Goal: Task Accomplishment & Management: Complete application form

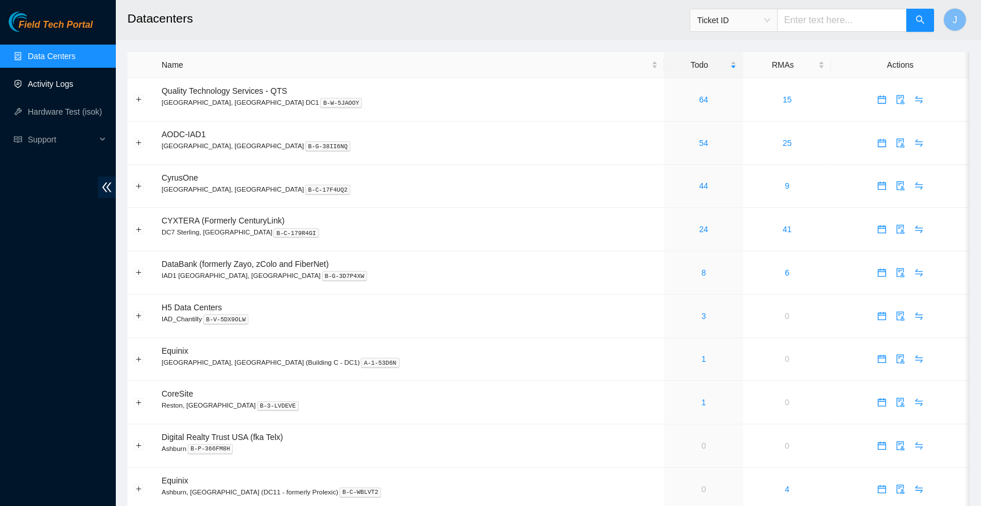
click at [56, 87] on link "Activity Logs" at bounding box center [51, 83] width 46 height 9
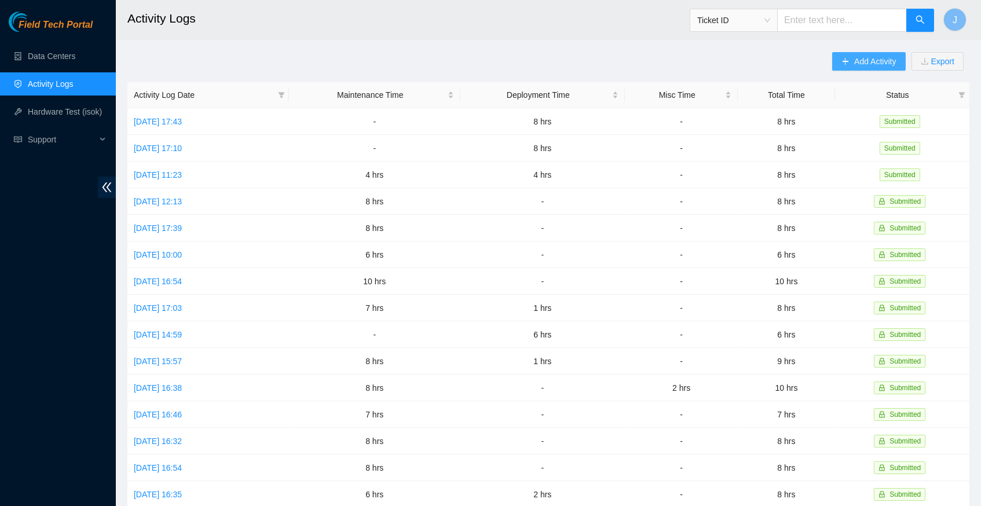
click at [867, 58] on span "Add Activity" at bounding box center [875, 61] width 42 height 13
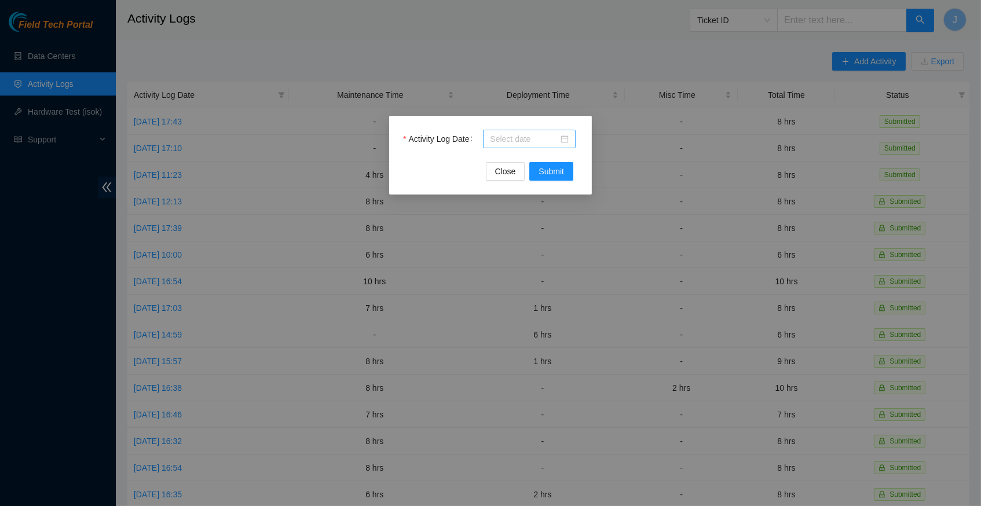
click at [564, 139] on div at bounding box center [529, 139] width 79 height 13
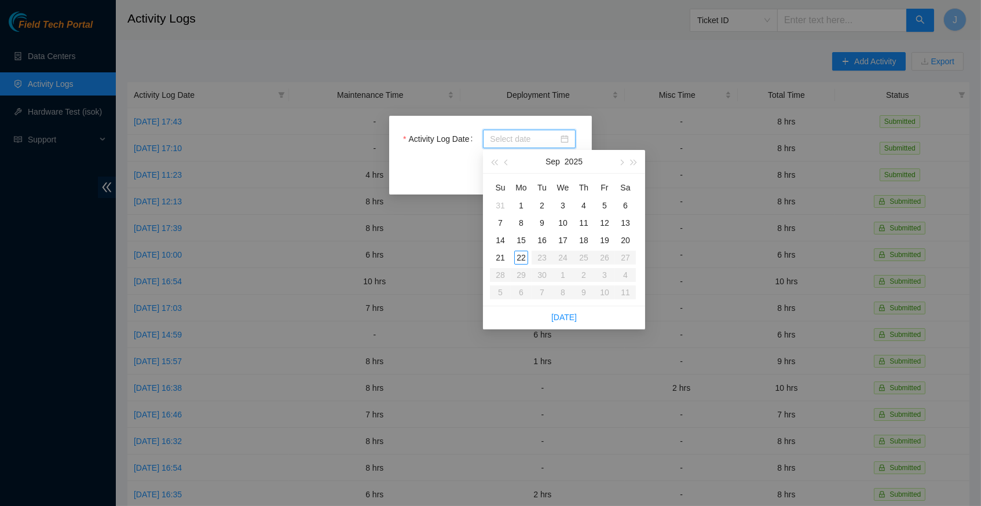
type input "2025-09-03"
click at [564, 313] on link "Today" at bounding box center [563, 317] width 25 height 9
type input "2025-09-22"
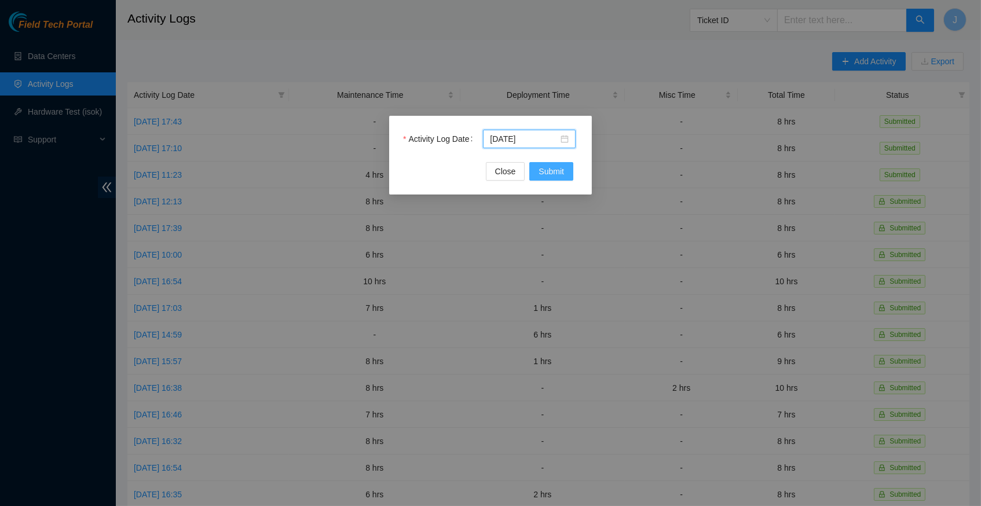
click at [552, 170] on span "Submit" at bounding box center [550, 171] width 25 height 13
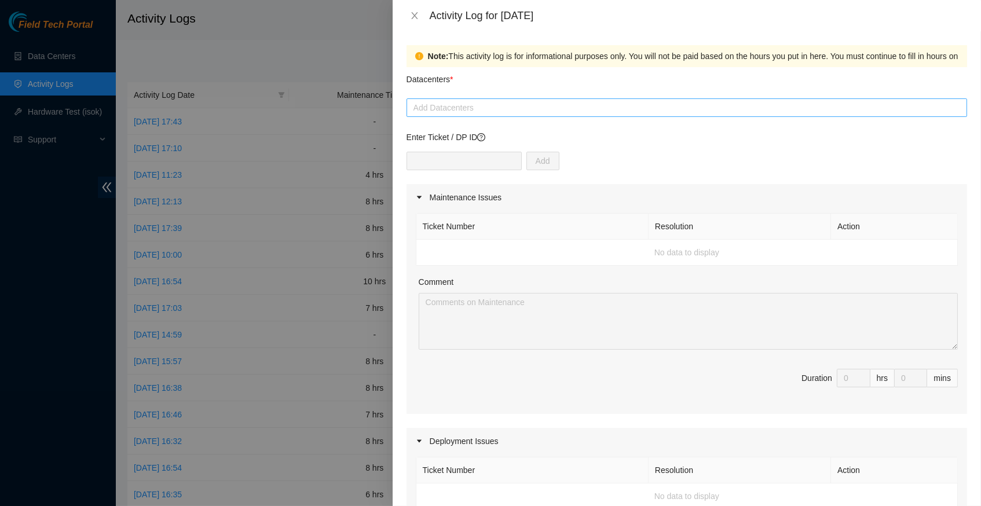
click at [496, 111] on div at bounding box center [686, 108] width 554 height 14
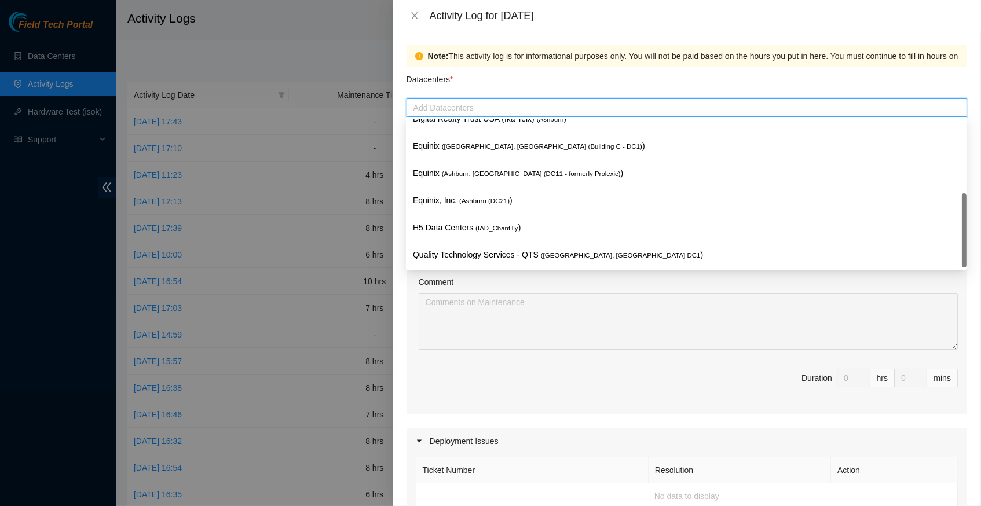
scroll to position [139, 0]
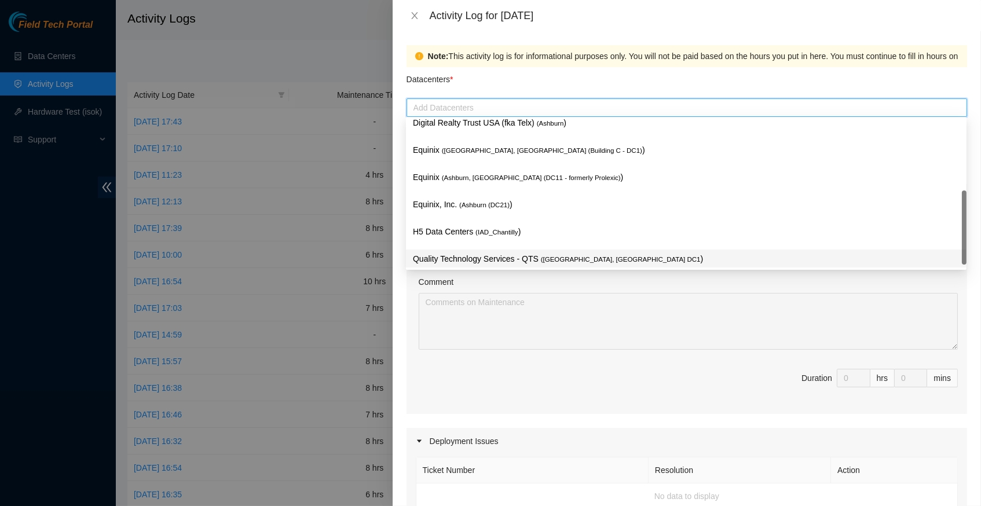
click at [556, 252] on p "Quality Technology Services - QTS ( Ashburn, VA DC1 )" at bounding box center [686, 258] width 546 height 13
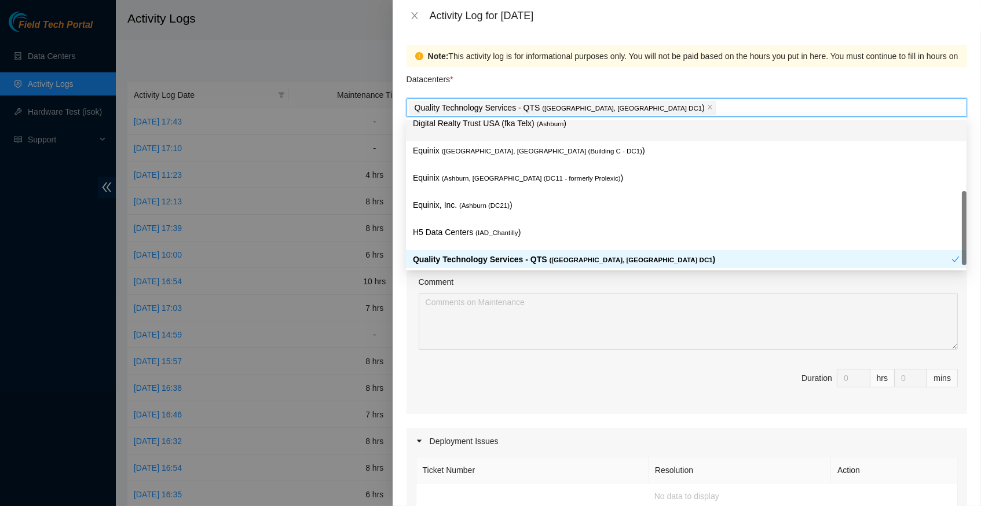
click at [624, 76] on div "Datacenters *" at bounding box center [686, 82] width 560 height 31
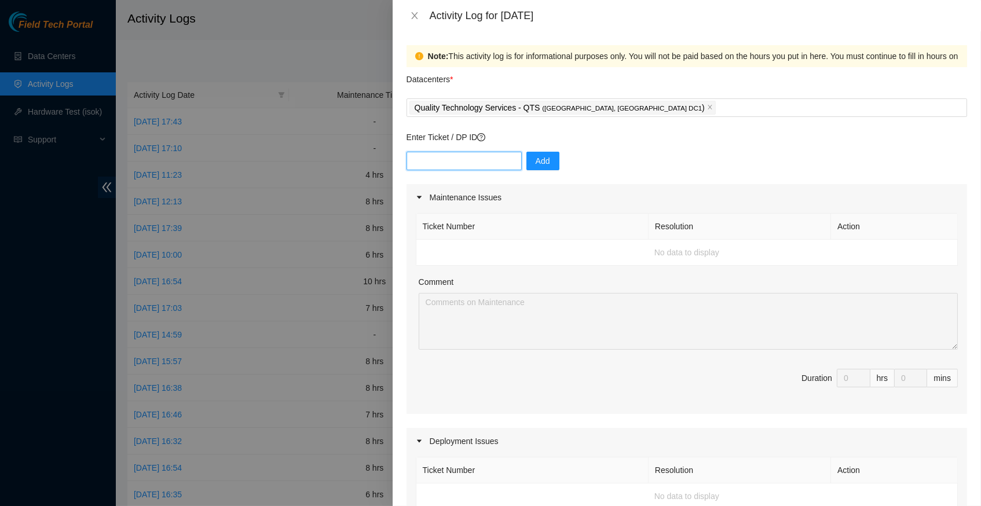
click at [477, 160] on input "text" at bounding box center [463, 161] width 115 height 19
type input "DP83138"
click at [547, 160] on span "Add" at bounding box center [542, 161] width 14 height 13
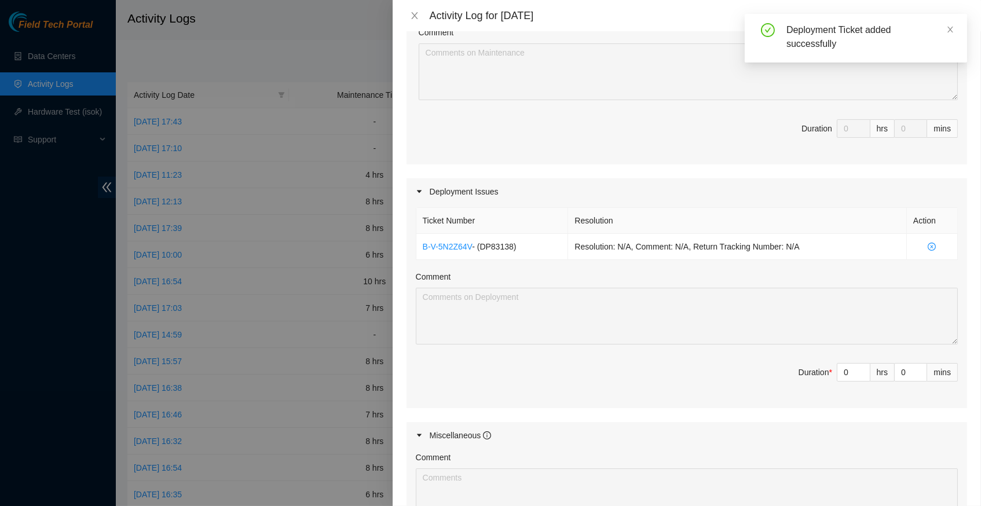
scroll to position [267, 0]
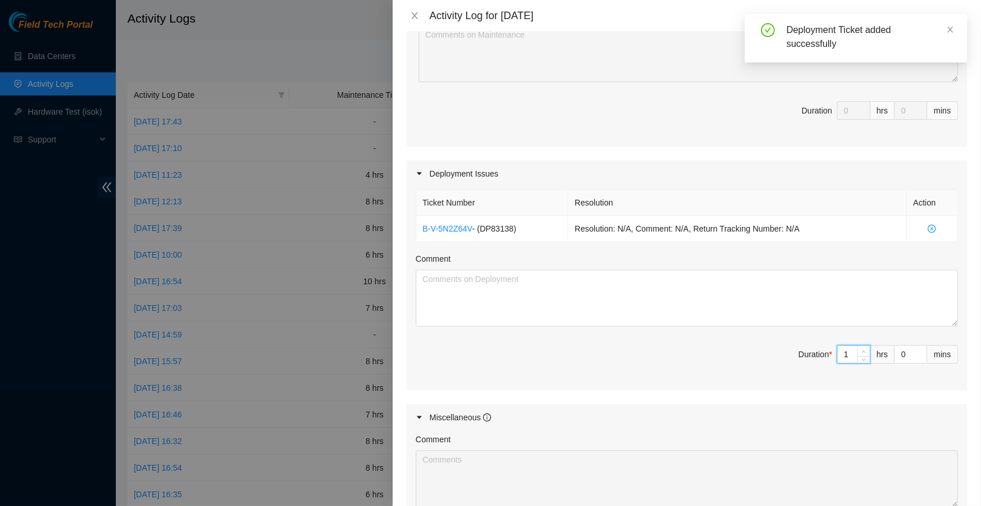
type input "1"
click at [862, 350] on icon "up" at bounding box center [863, 352] width 4 height 4
type input "2"
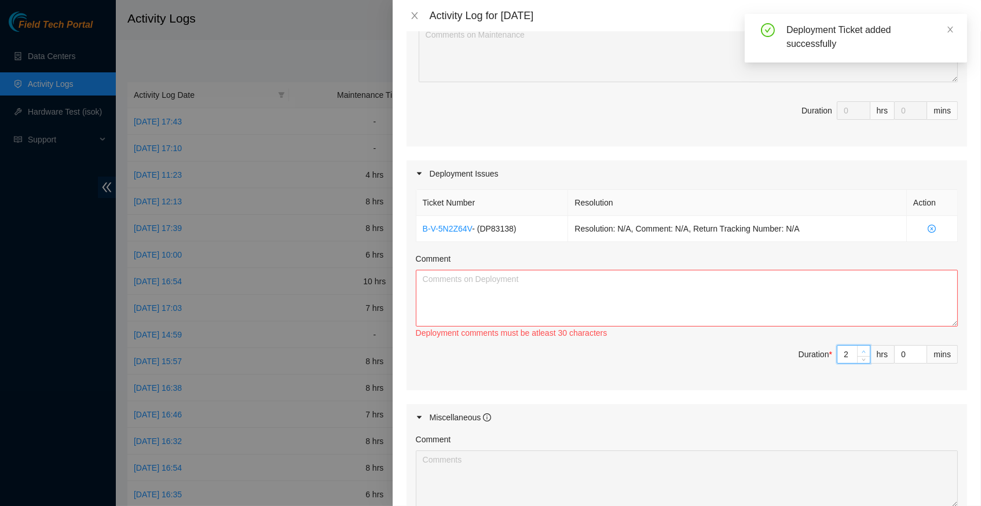
click at [862, 350] on icon "up" at bounding box center [863, 352] width 4 height 4
type input "3"
click at [862, 350] on icon "up" at bounding box center [863, 352] width 4 height 4
type input "4"
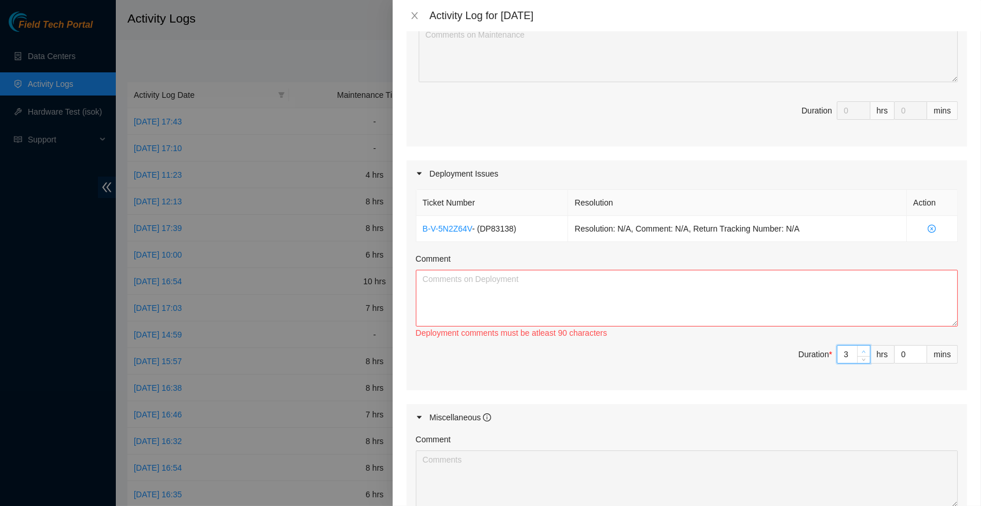
type input "4"
click at [862, 350] on icon "up" at bounding box center [863, 352] width 4 height 4
type input "5"
click at [862, 350] on icon "up" at bounding box center [863, 352] width 4 height 4
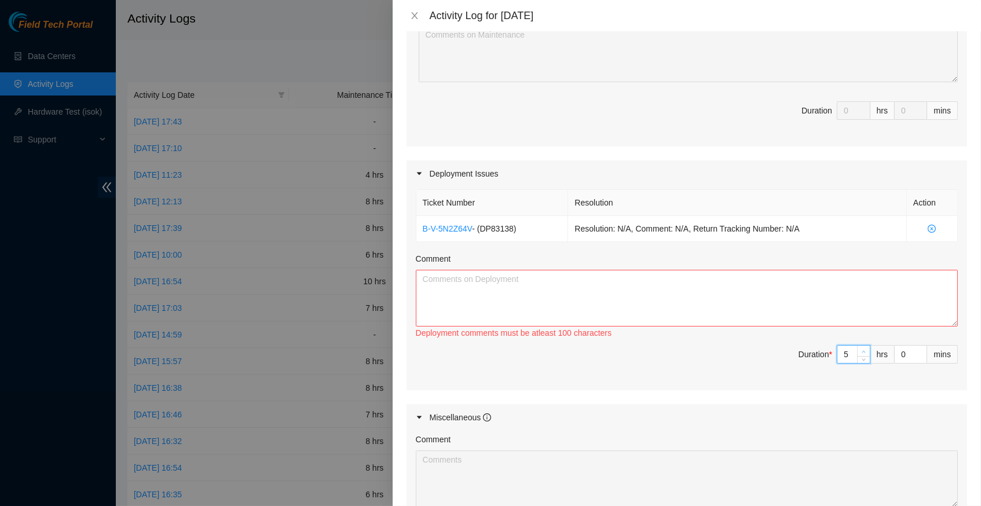
type input "6"
click at [862, 350] on icon "up" at bounding box center [863, 352] width 4 height 4
type input "7"
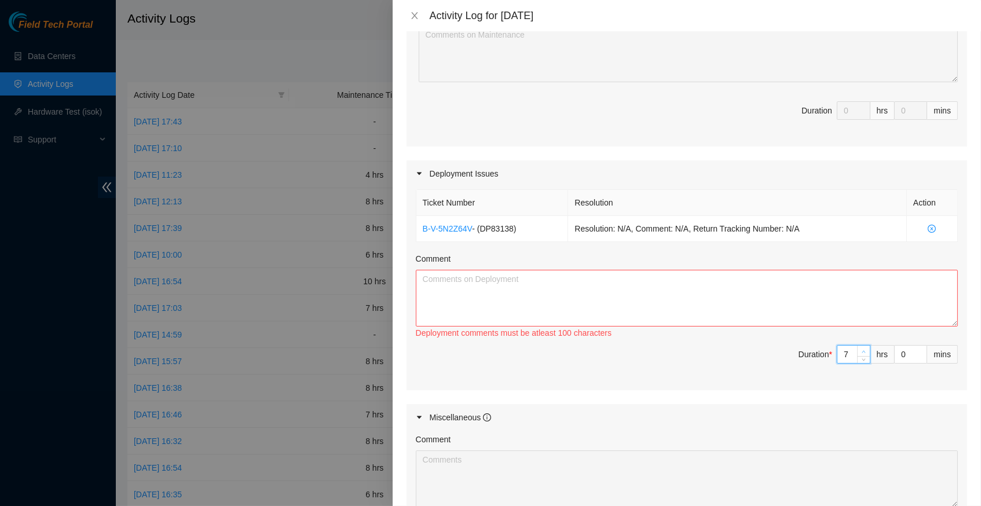
click at [862, 350] on icon "up" at bounding box center [863, 352] width 4 height 4
type input "8"
click at [862, 350] on icon "up" at bounding box center [863, 352] width 4 height 4
click at [661, 282] on textarea "Comment" at bounding box center [687, 298] width 542 height 57
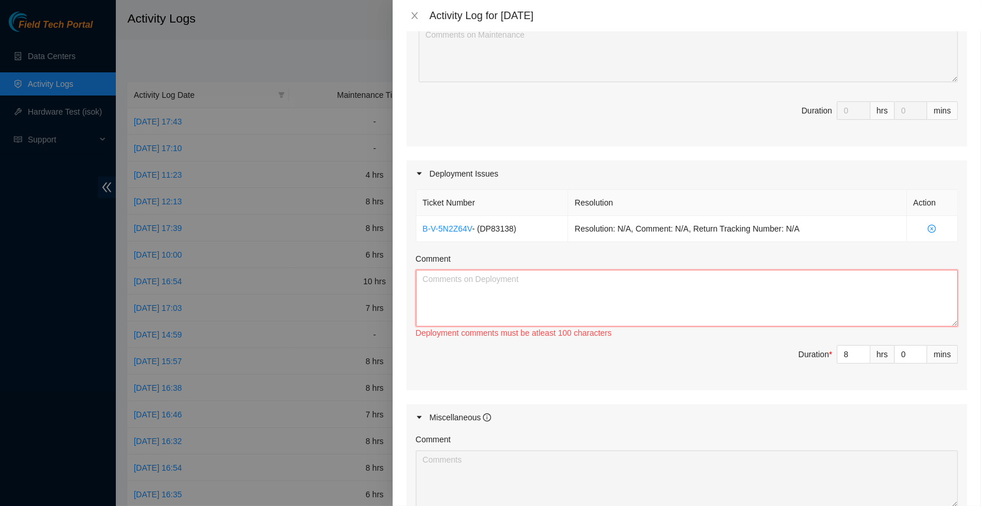
paste textarea "Hey Dennis, EOD Report, attached the side rails stacked 19 of 22 servers in rac…"
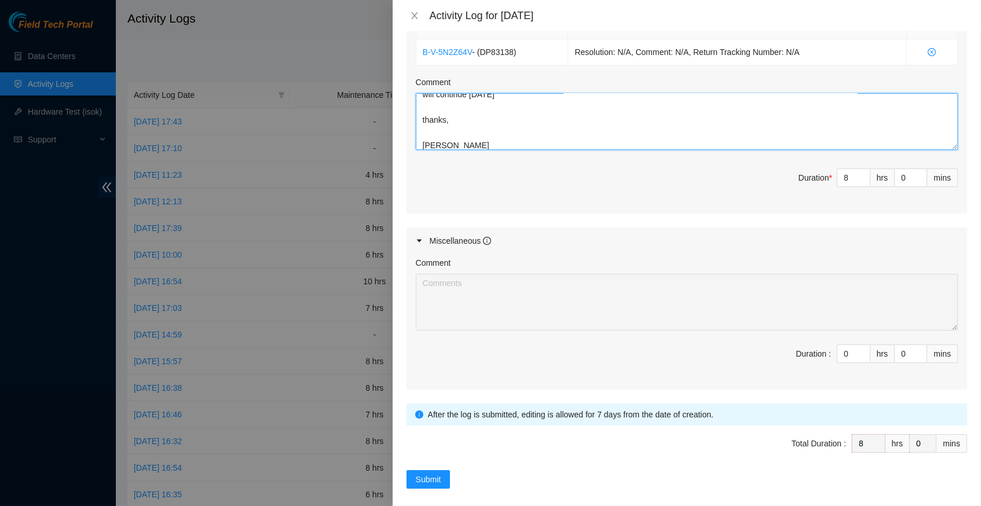
scroll to position [443, 0]
type textarea "Hey Dennis, EOD Report, attached the side rails stacked 19 of 22 servers in rac…"
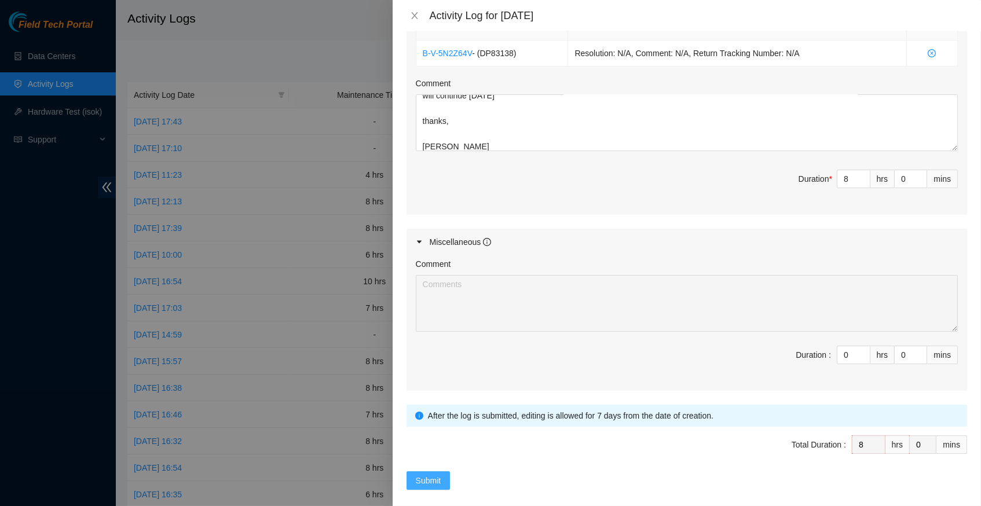
click at [437, 474] on span "Submit" at bounding box center [428, 480] width 25 height 13
